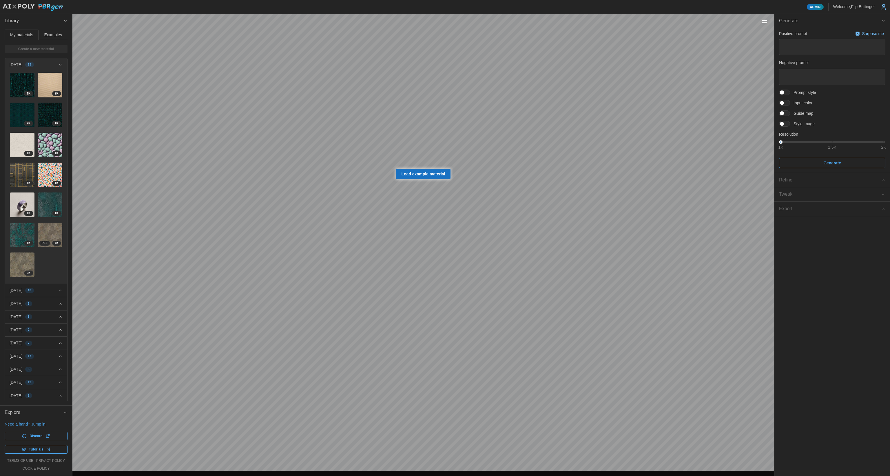
click at [453, 23] on div "Toggle viewport controls" at bounding box center [764, 22] width 5 height 1
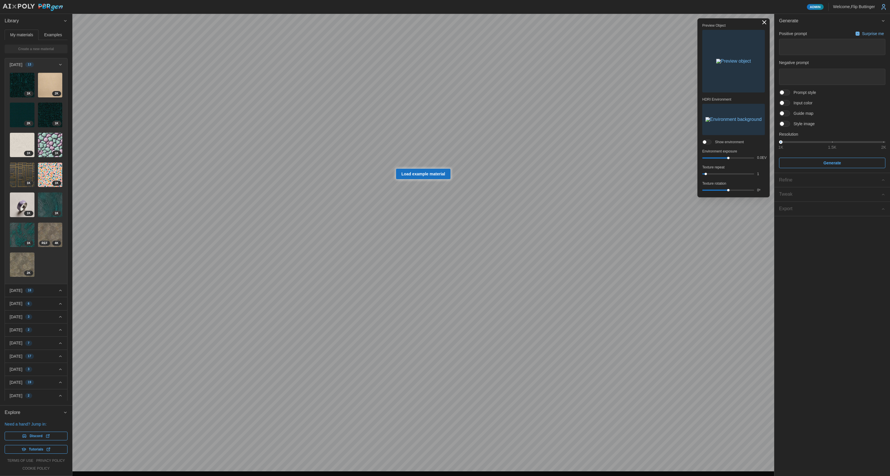
click at [453, 59] on img "button" at bounding box center [733, 61] width 35 height 5
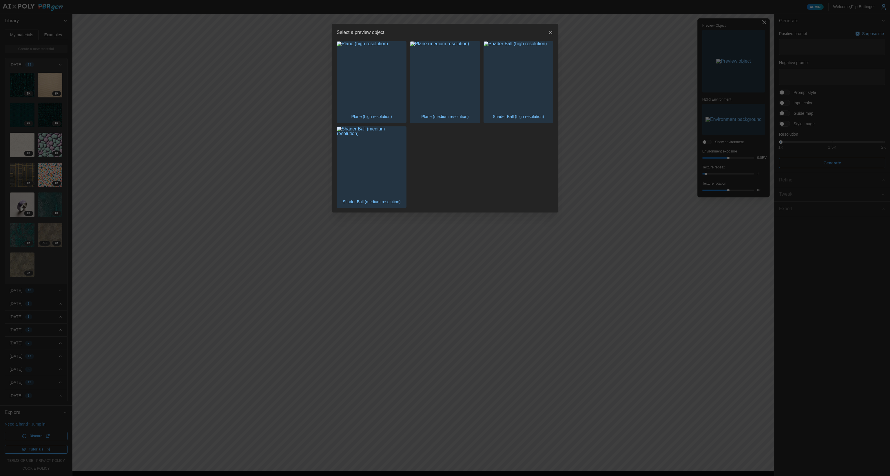
click at [453, 79] on img "button" at bounding box center [518, 75] width 69 height 69
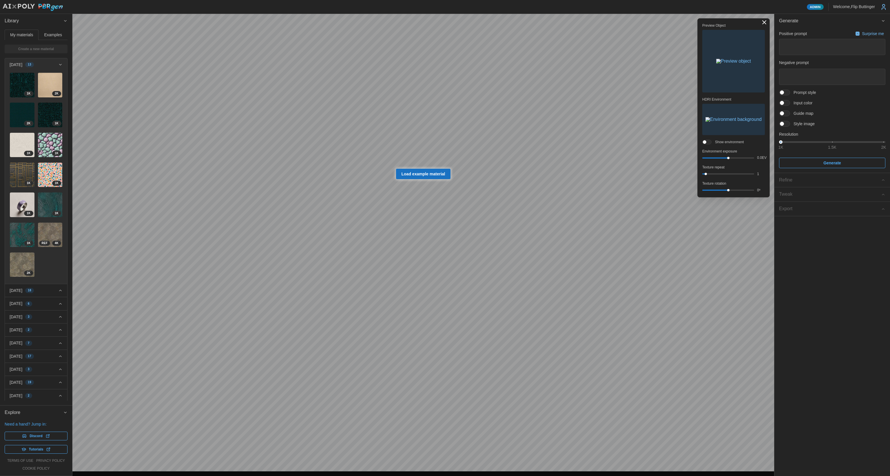
click at [453, 93] on span at bounding box center [787, 92] width 7 height 5
click at [453, 138] on span at bounding box center [787, 138] width 7 height 5
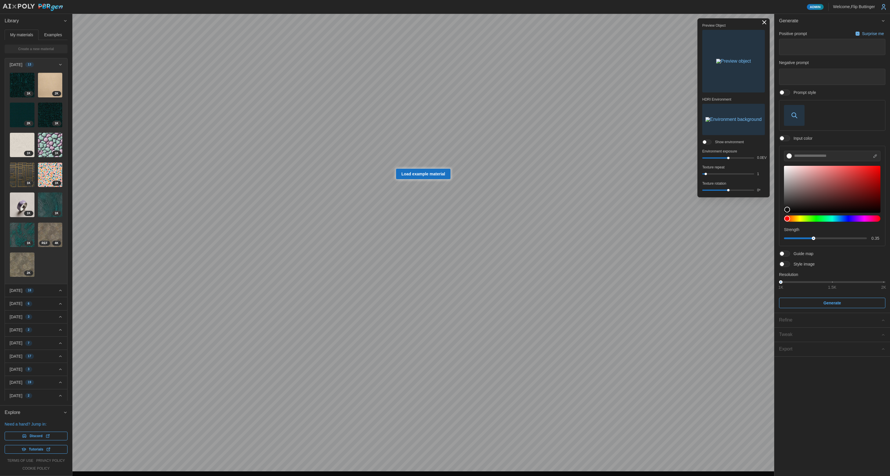
click at [453, 122] on img "button" at bounding box center [734, 119] width 56 height 5
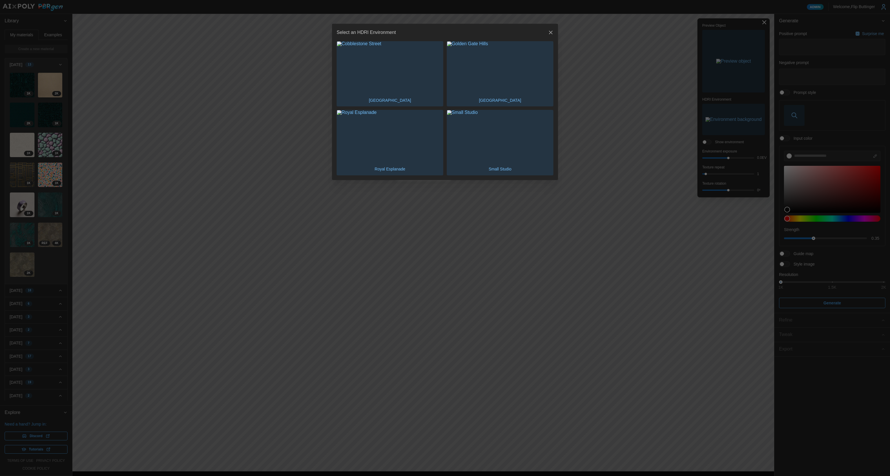
click at [453, 180] on div at bounding box center [445, 238] width 890 height 476
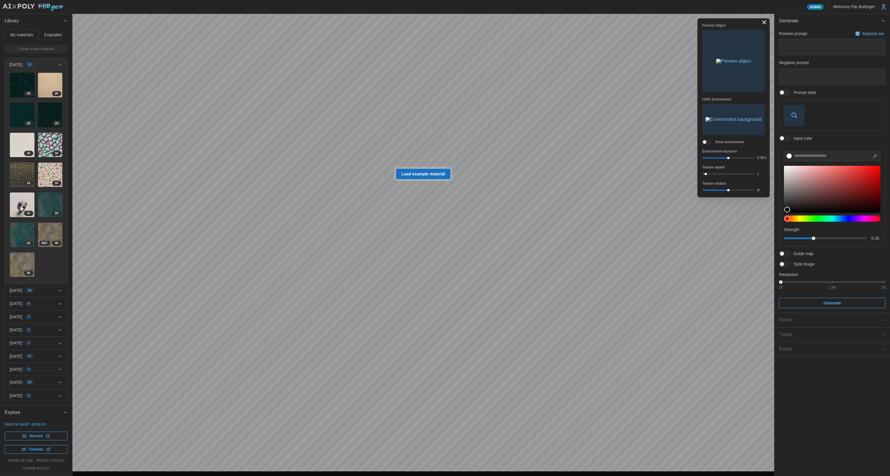
click at [453, 254] on span at bounding box center [787, 253] width 7 height 5
click at [453, 254] on span at bounding box center [782, 254] width 4 height 4
click at [453, 264] on span "Style image" at bounding box center [802, 264] width 25 height 6
click at [453, 265] on div at bounding box center [784, 264] width 11 height 6
click at [453, 263] on span at bounding box center [787, 263] width 7 height 5
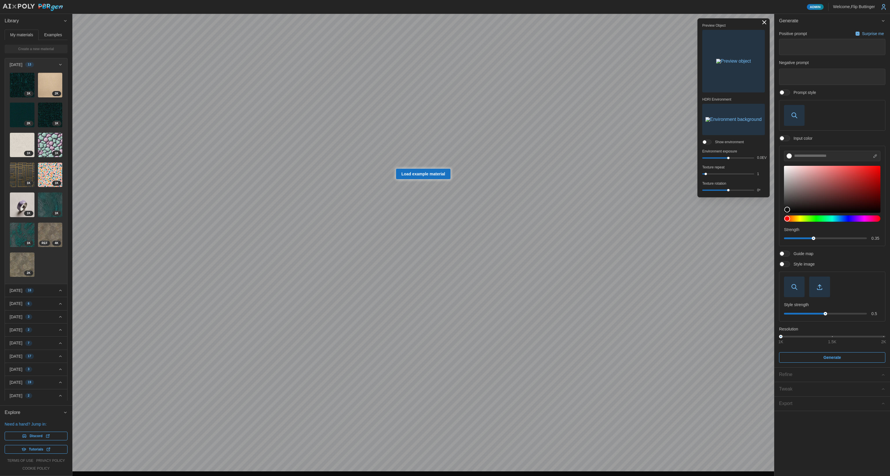
click at [453, 61] on img "button" at bounding box center [733, 61] width 35 height 5
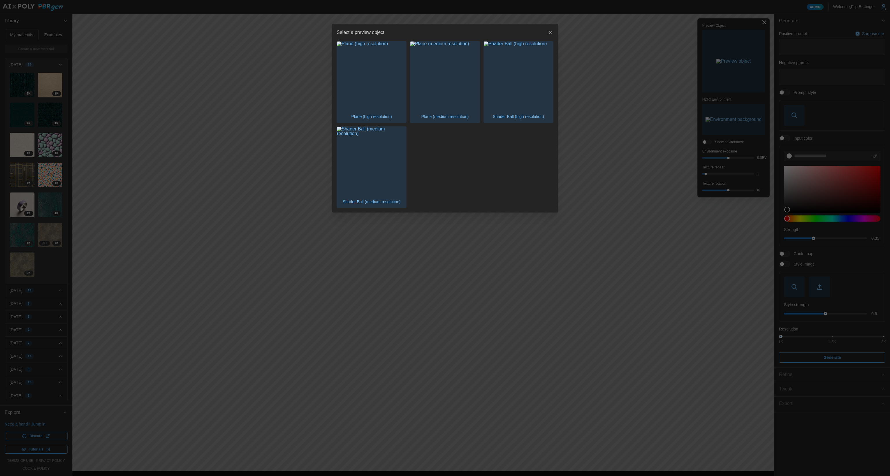
click at [453, 92] on img "button" at bounding box center [518, 75] width 69 height 69
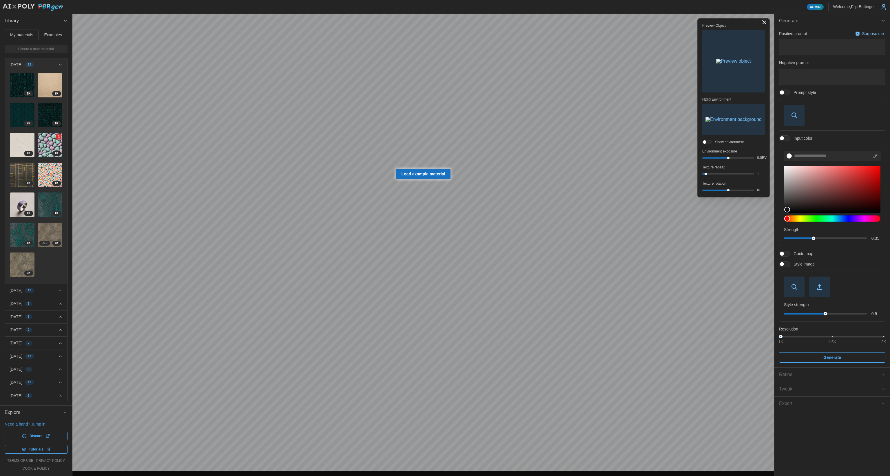
drag, startPoint x: 43, startPoint y: 138, endPoint x: 50, endPoint y: 139, distance: 6.8
click at [43, 139] on img at bounding box center [50, 145] width 25 height 25
type textarea "*"
type textarea "**********"
type textarea "******"
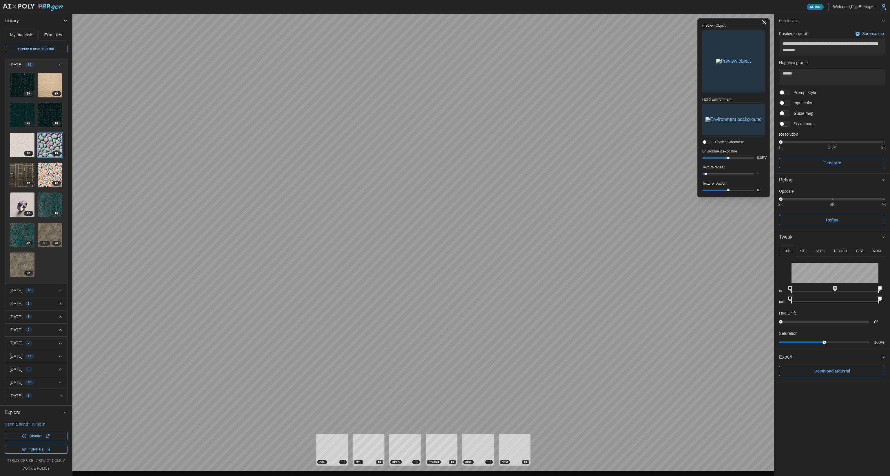
click at [453, 249] on p "DISP" at bounding box center [860, 251] width 8 height 5
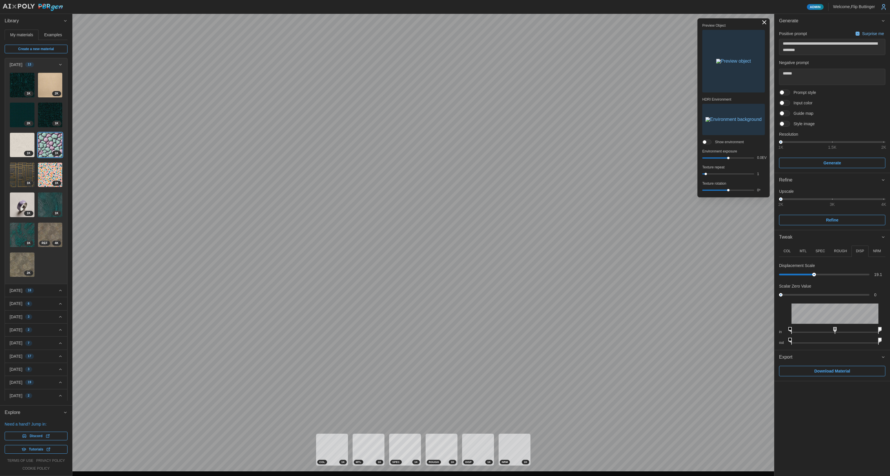
drag, startPoint x: 783, startPoint y: 274, endPoint x: 809, endPoint y: 275, distance: 25.8
click at [453, 273] on div at bounding box center [814, 274] width 4 height 4
drag, startPoint x: 784, startPoint y: 295, endPoint x: 826, endPoint y: 295, distance: 41.7
click at [453, 295] on div at bounding box center [824, 295] width 87 height 2
click at [46, 223] on img at bounding box center [50, 235] width 25 height 25
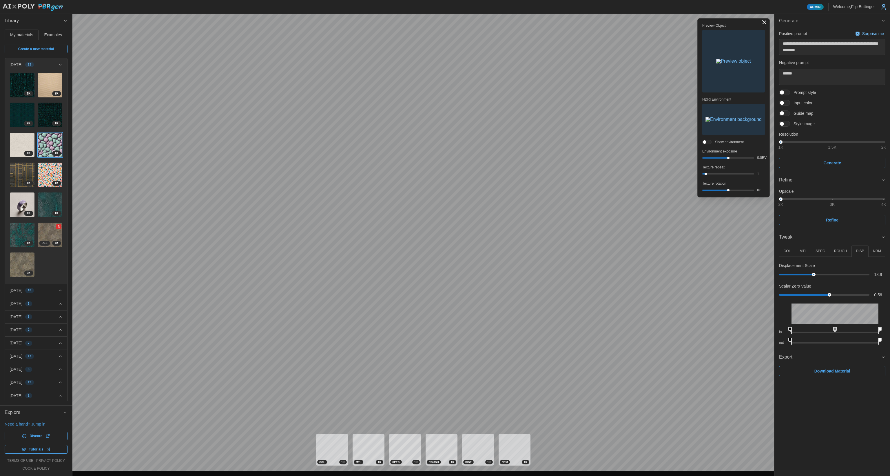
type textarea "*"
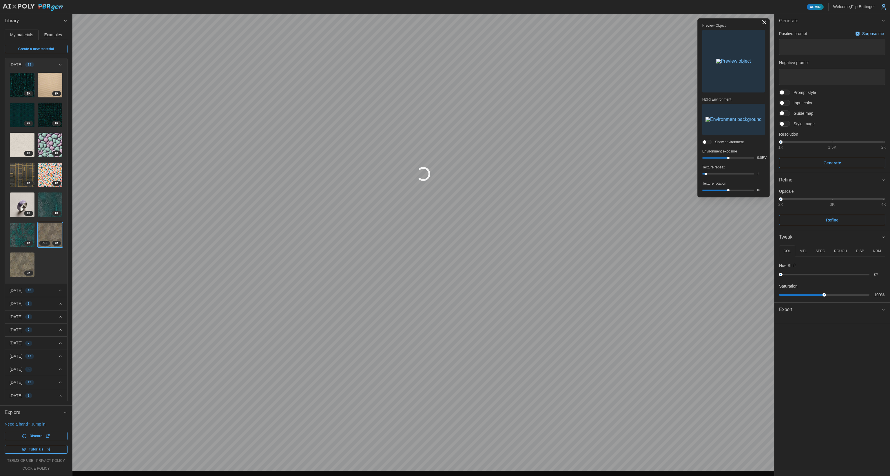
type textarea "*"
type textarea "**********"
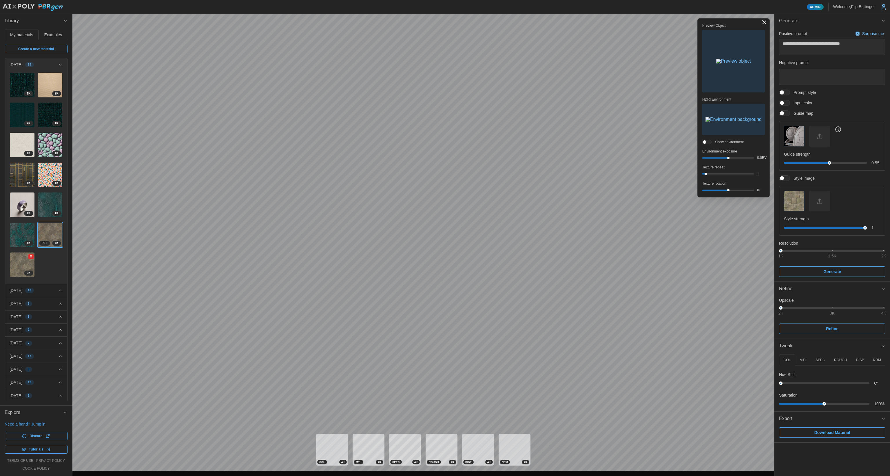
click at [17, 252] on img at bounding box center [22, 264] width 25 height 25
type textarea "*"
type textarea "**********"
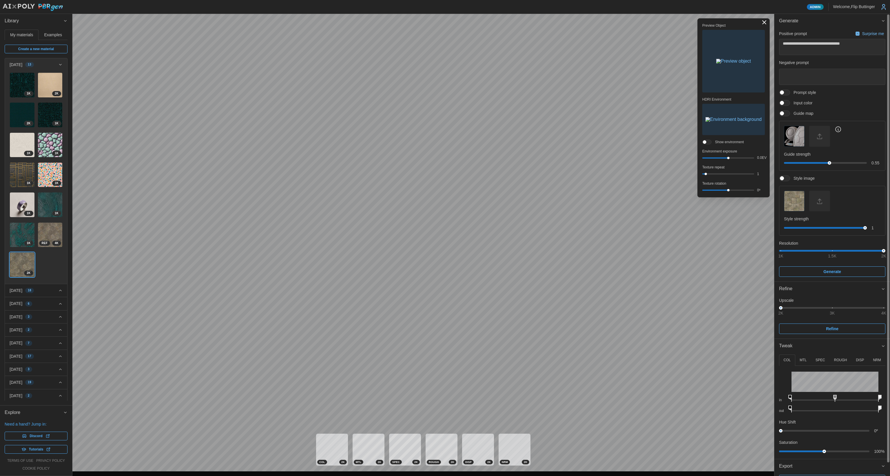
click at [453, 325] on p "DISP" at bounding box center [860, 360] width 8 height 5
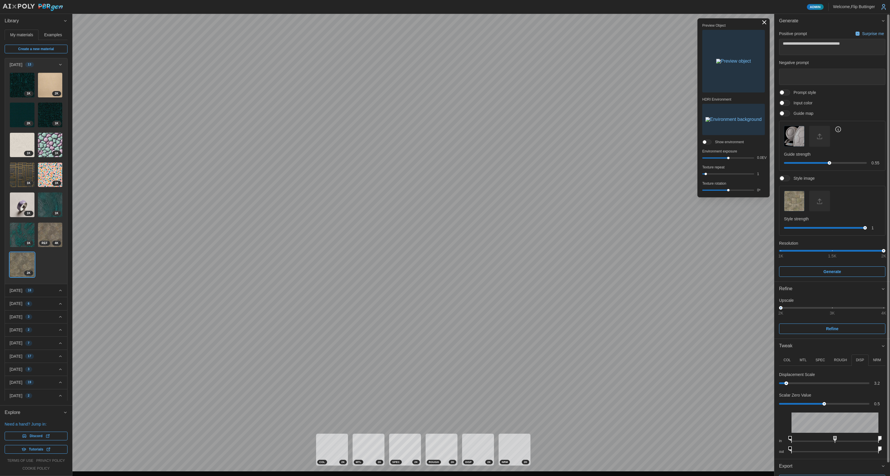
drag, startPoint x: 787, startPoint y: 383, endPoint x: 787, endPoint y: 378, distance: 4.7
click at [453, 325] on div "Displacement Scale 3.2" at bounding box center [832, 379] width 106 height 15
drag, startPoint x: 706, startPoint y: 174, endPoint x: 716, endPoint y: 173, distance: 10.2
click at [453, 174] on div at bounding box center [713, 174] width 2 height 2
click at [453, 63] on img "button" at bounding box center [733, 61] width 35 height 5
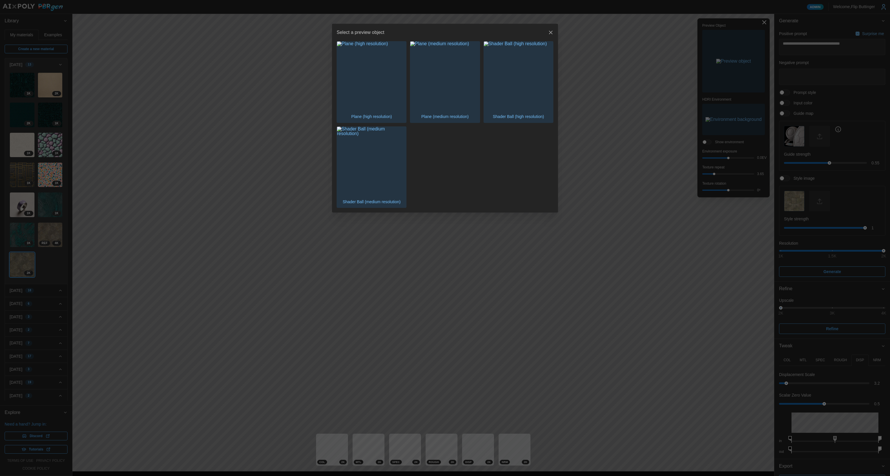
click at [384, 96] on img "button" at bounding box center [371, 75] width 69 height 69
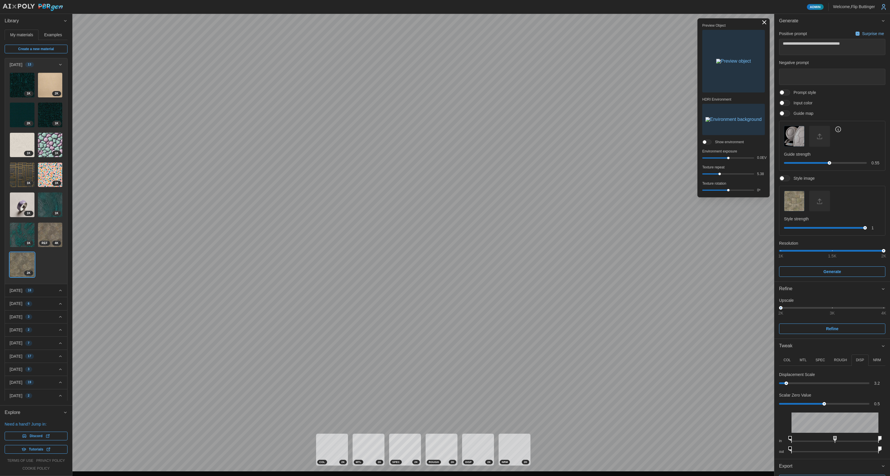
drag, startPoint x: 715, startPoint y: 173, endPoint x: 730, endPoint y: 173, distance: 15.1
click at [453, 173] on div at bounding box center [729, 173] width 50 height 1
click at [453, 173] on div at bounding box center [730, 174] width 2 height 2
drag, startPoint x: 706, startPoint y: 174, endPoint x: 713, endPoint y: 174, distance: 6.7
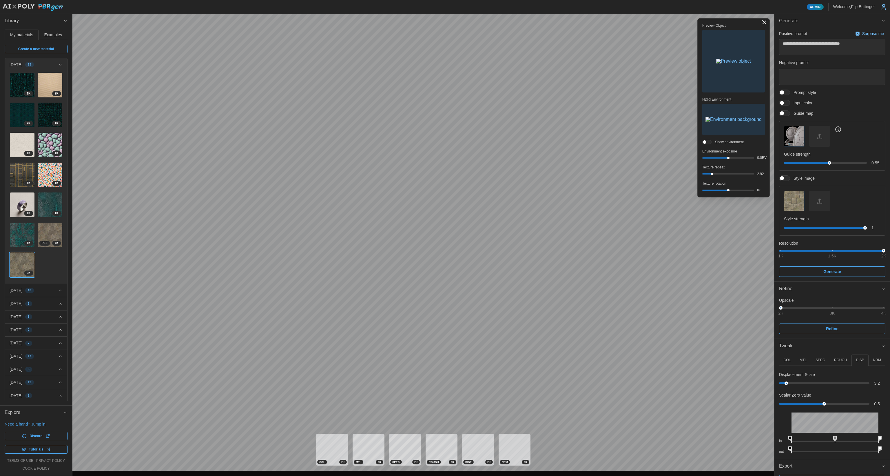
click at [453, 174] on div at bounding box center [712, 174] width 2 height 2
drag, startPoint x: 842, startPoint y: 359, endPoint x: 845, endPoint y: 371, distance: 11.9
click at [453, 325] on p "ROUGH" at bounding box center [840, 360] width 13 height 5
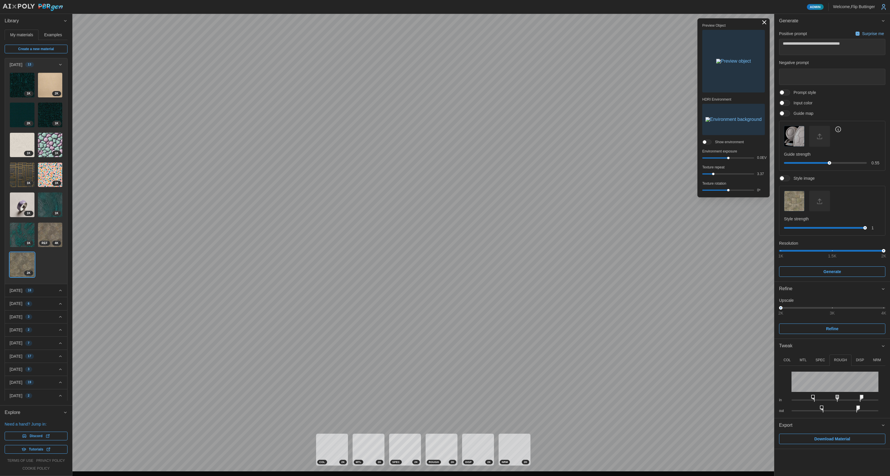
click at [453, 325] on div "in" at bounding box center [832, 397] width 106 height 11
drag, startPoint x: 814, startPoint y: 398, endPoint x: 838, endPoint y: 398, distance: 24.1
click at [453, 325] on icon at bounding box center [820, 398] width 3 height 7
drag, startPoint x: 861, startPoint y: 396, endPoint x: 851, endPoint y: 395, distance: 10.2
click at [453, 325] on icon at bounding box center [853, 398] width 3 height 7
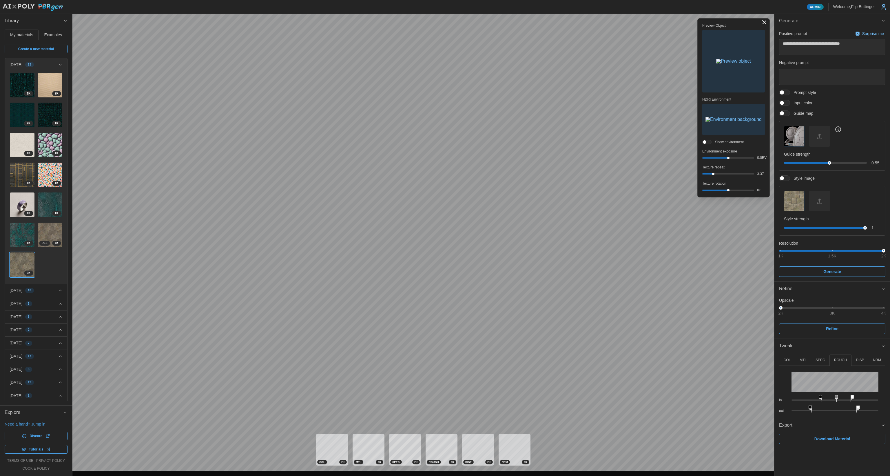
click at [453, 325] on div "out" at bounding box center [832, 408] width 106 height 11
click at [453, 325] on icon at bounding box center [864, 408] width 3 height 7
drag, startPoint x: 837, startPoint y: 396, endPoint x: 831, endPoint y: 396, distance: 5.5
click at [453, 325] on rect at bounding box center [831, 396] width 2 height 2
drag, startPoint x: 831, startPoint y: 396, endPoint x: 828, endPoint y: 394, distance: 3.2
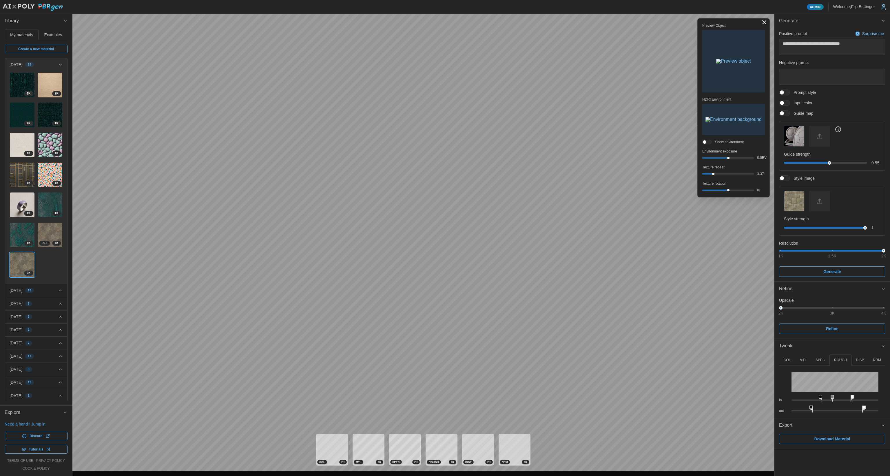
click at [453, 325] on div "in" at bounding box center [832, 397] width 106 height 11
type textarea "*"
